Goal: Task Accomplishment & Management: Manage account settings

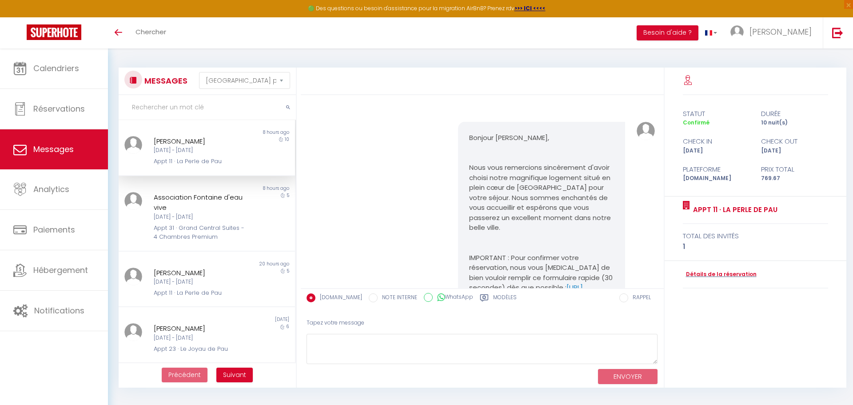
select select "message"
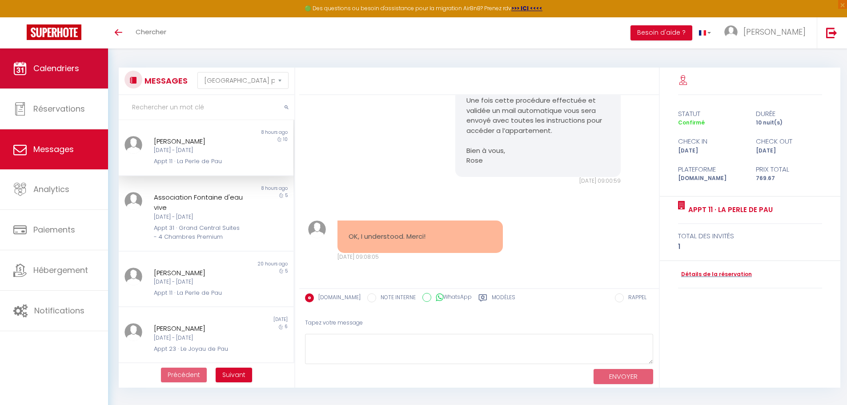
click at [69, 64] on span "Calendriers" at bounding box center [56, 68] width 46 height 11
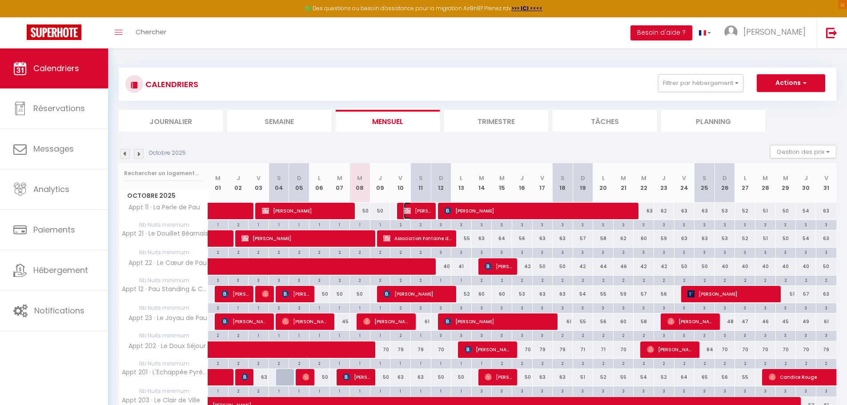
click at [416, 208] on span "[PERSON_NAME]" at bounding box center [417, 210] width 27 height 17
select select "OK"
select select "KO"
select select "1"
select select "0"
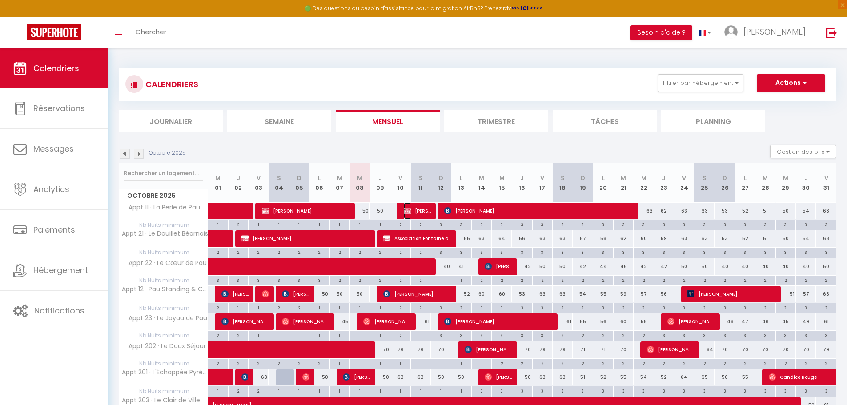
select select "1"
select select
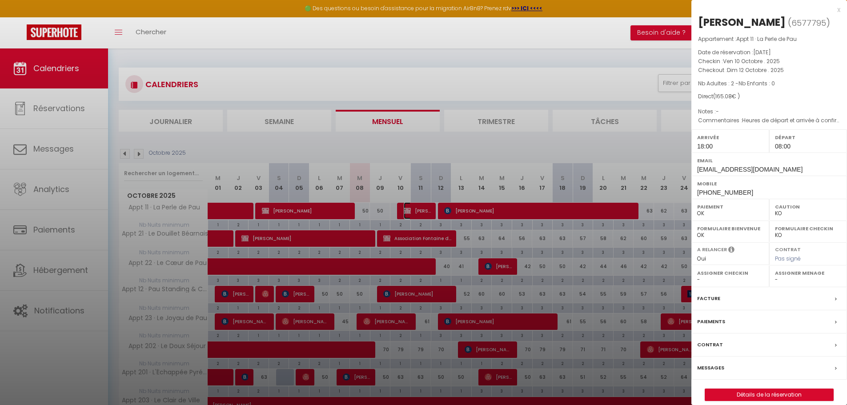
select select "37697"
click at [563, 267] on div at bounding box center [423, 202] width 847 height 405
